Goal: Information Seeking & Learning: Understand process/instructions

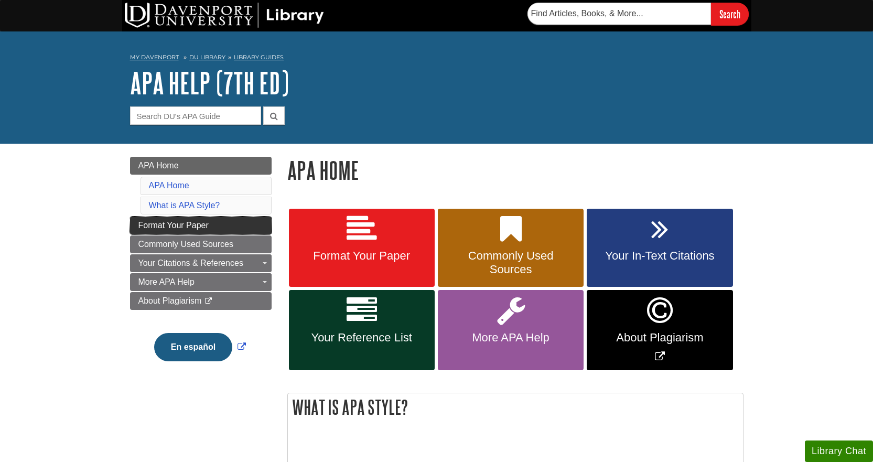
click at [201, 228] on span "Format Your Paper" at bounding box center [173, 225] width 70 height 9
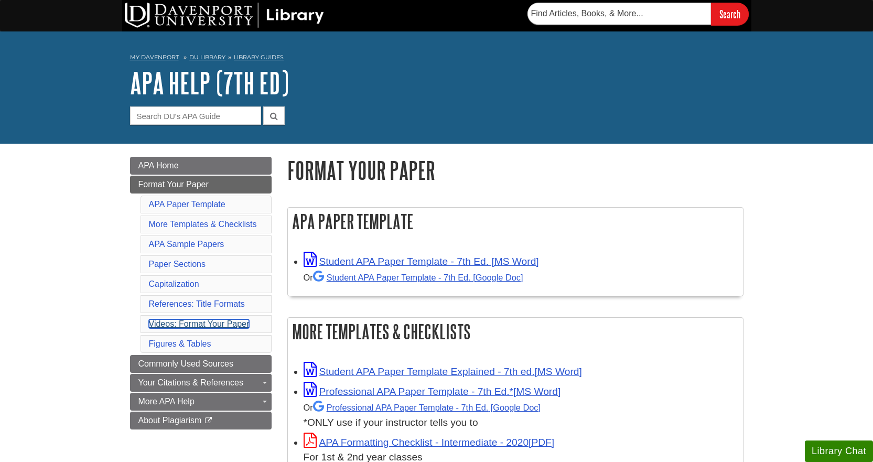
click at [204, 327] on link "Videos: Format Your Paper" at bounding box center [199, 323] width 101 height 9
